Goal: Information Seeking & Learning: Learn about a topic

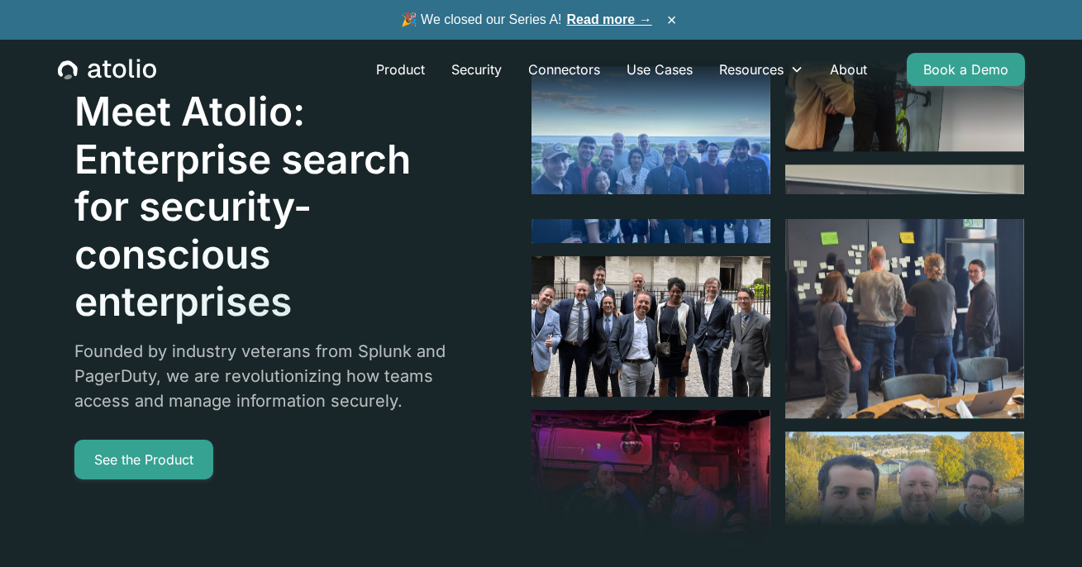
click at [607, 21] on link "Read more →" at bounding box center [609, 19] width 85 height 14
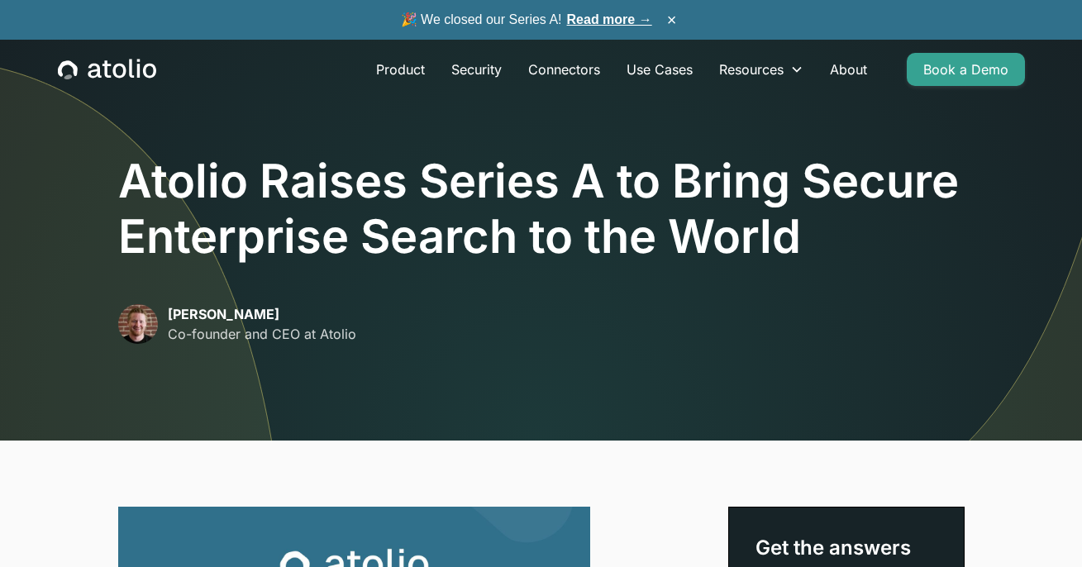
click at [625, 14] on link "Read more →" at bounding box center [609, 19] width 85 height 14
click at [406, 69] on link "Product" at bounding box center [400, 69] width 75 height 33
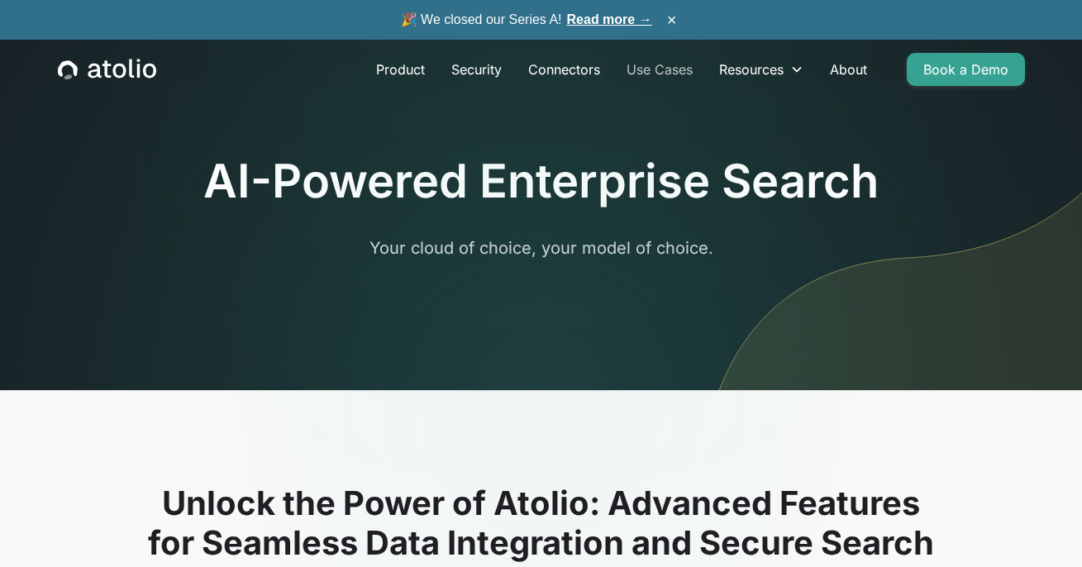
click at [661, 71] on link "Use Cases" at bounding box center [659, 69] width 93 height 33
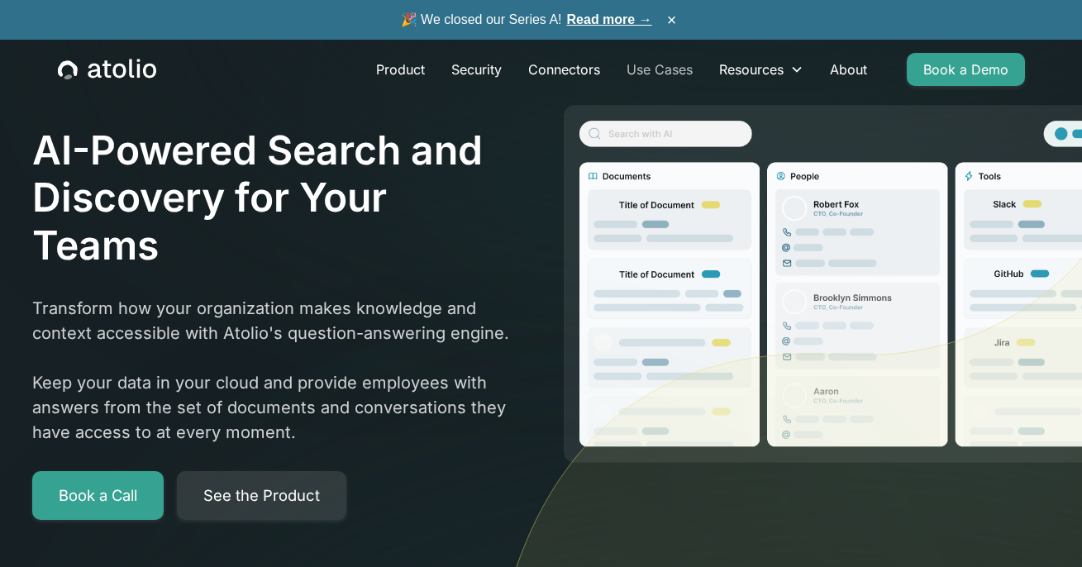
click at [659, 62] on link "Use Cases" at bounding box center [659, 69] width 93 height 33
click at [608, 19] on link "Read more →" at bounding box center [609, 19] width 85 height 14
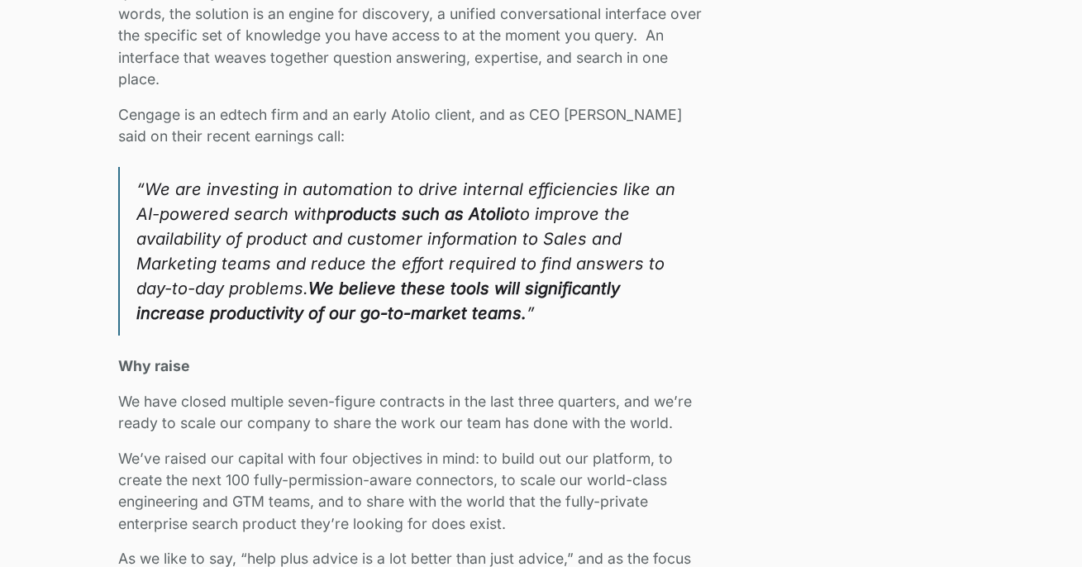
scroll to position [2439, 0]
